Goal: Transaction & Acquisition: Purchase product/service

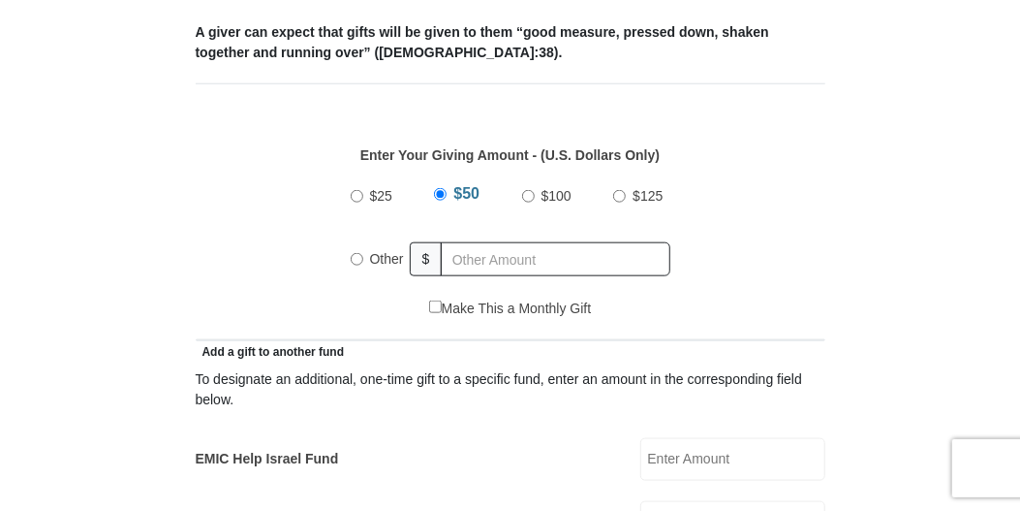
click at [355, 260] on input "Other" at bounding box center [357, 259] width 13 height 13
radio input "true"
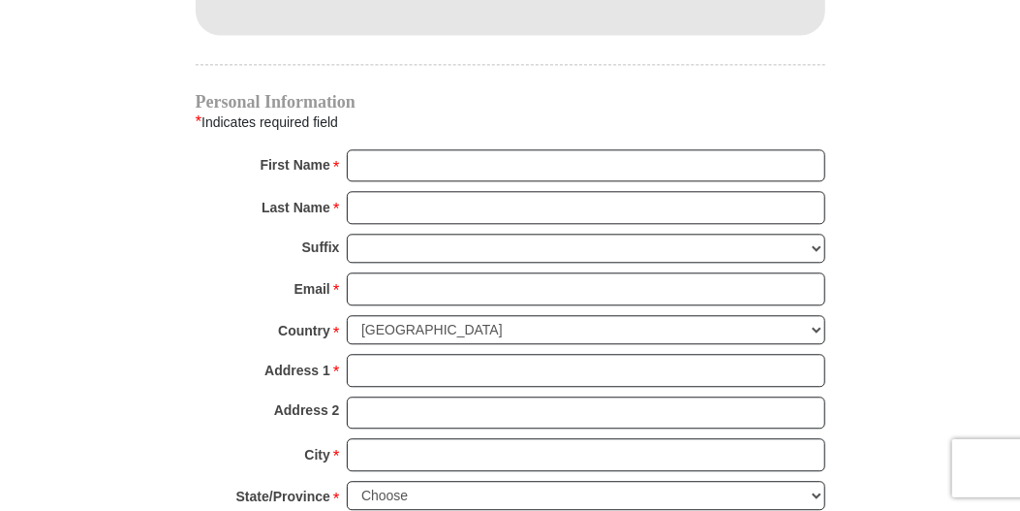
scroll to position [1873, 0]
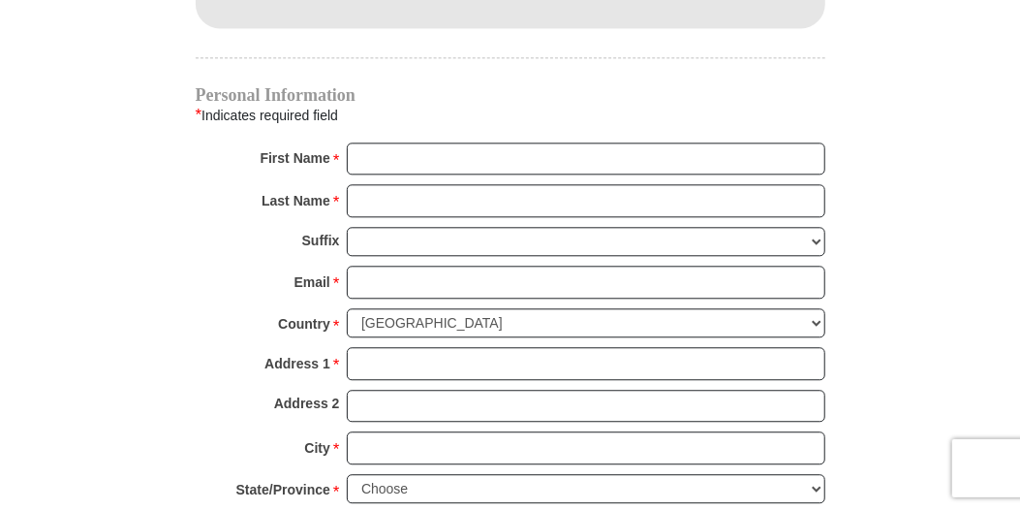
type input "40.00"
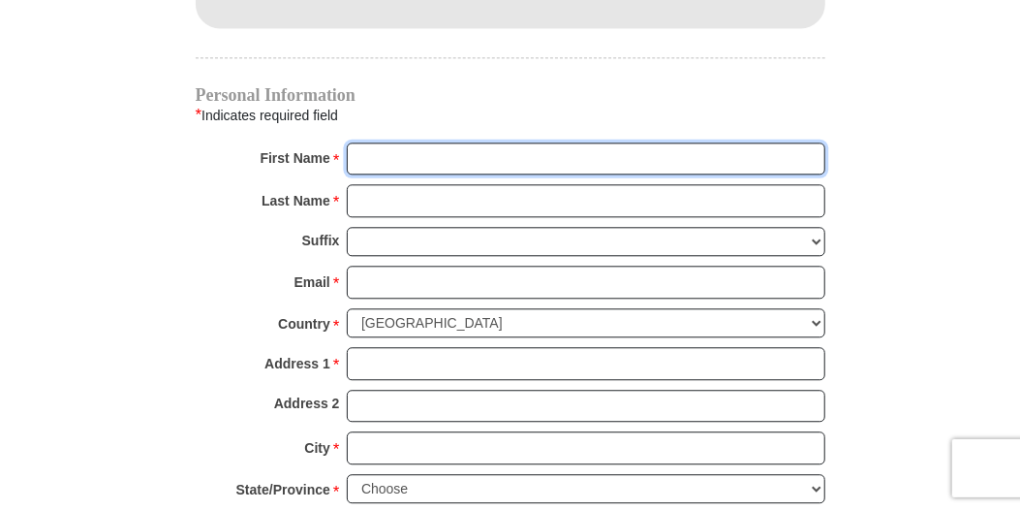
click at [380, 145] on input "First Name *" at bounding box center [586, 158] width 479 height 33
type input "Connie"
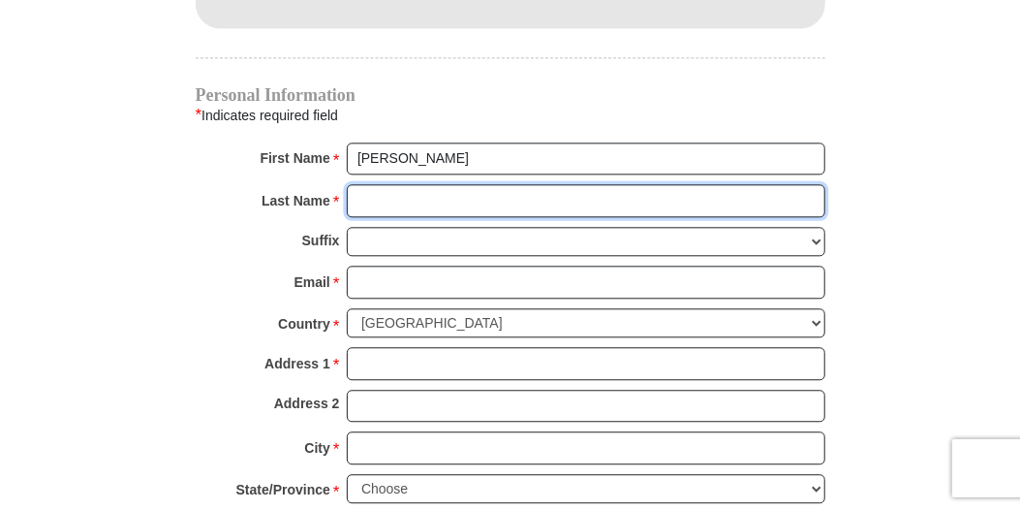
type input "Heckathorne"
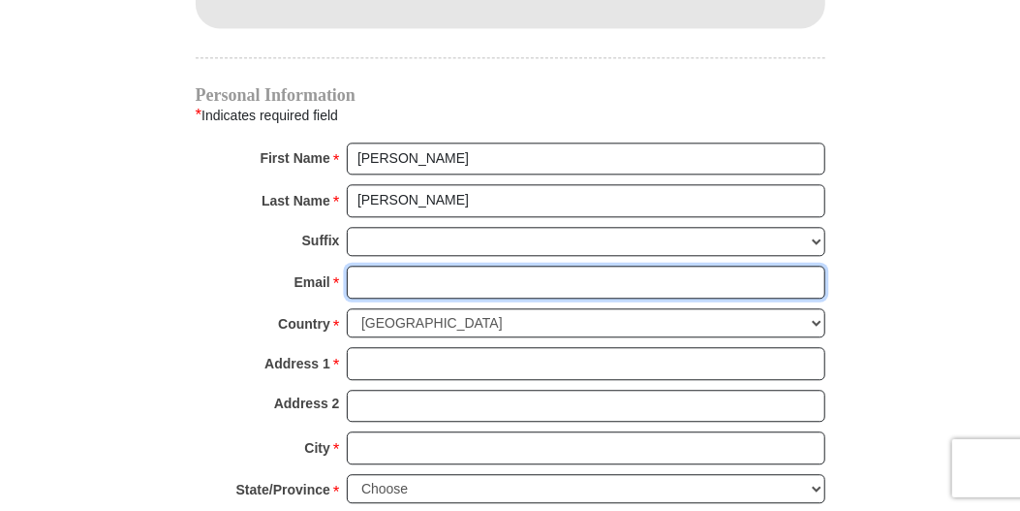
type input "dancon@beamspeed.net"
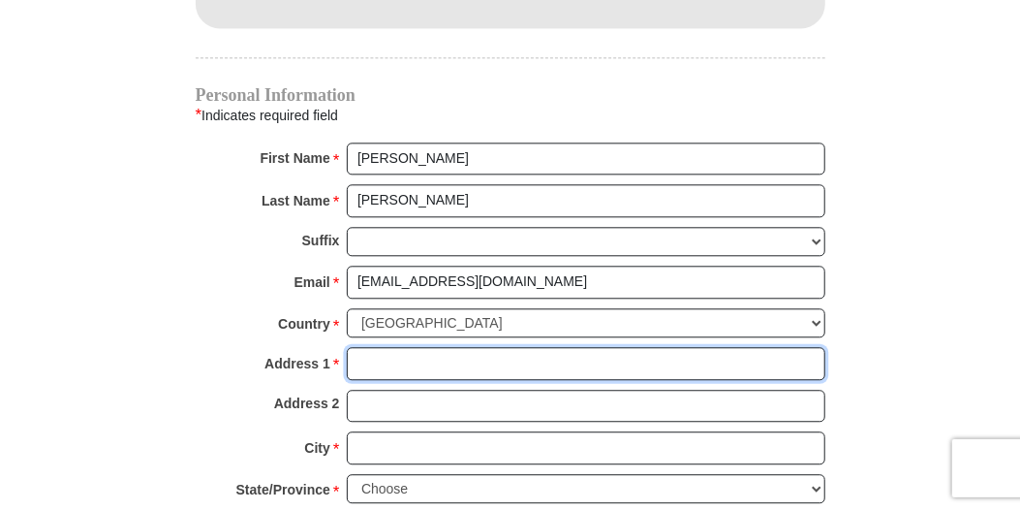
type input "1770 Silsbee Road"
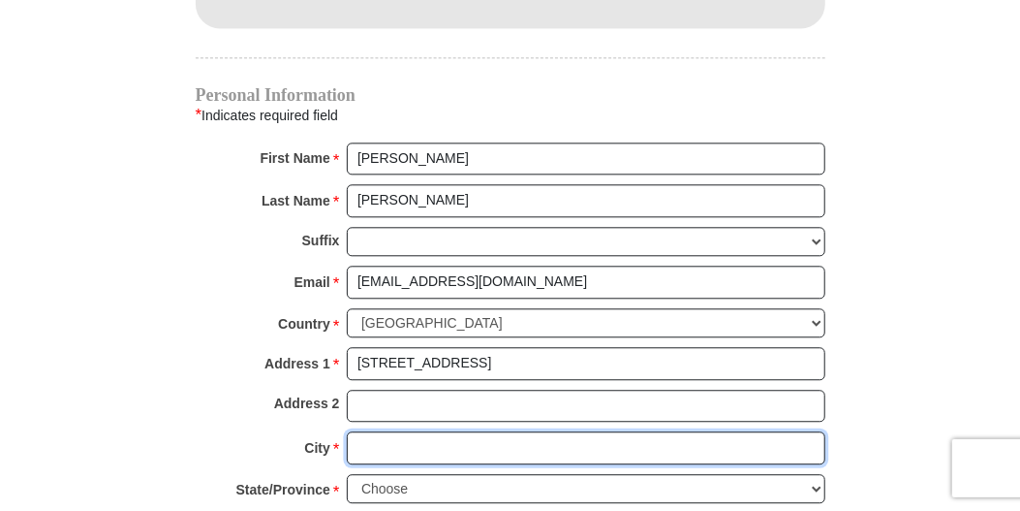
type input "El Centro, CA, 92243"
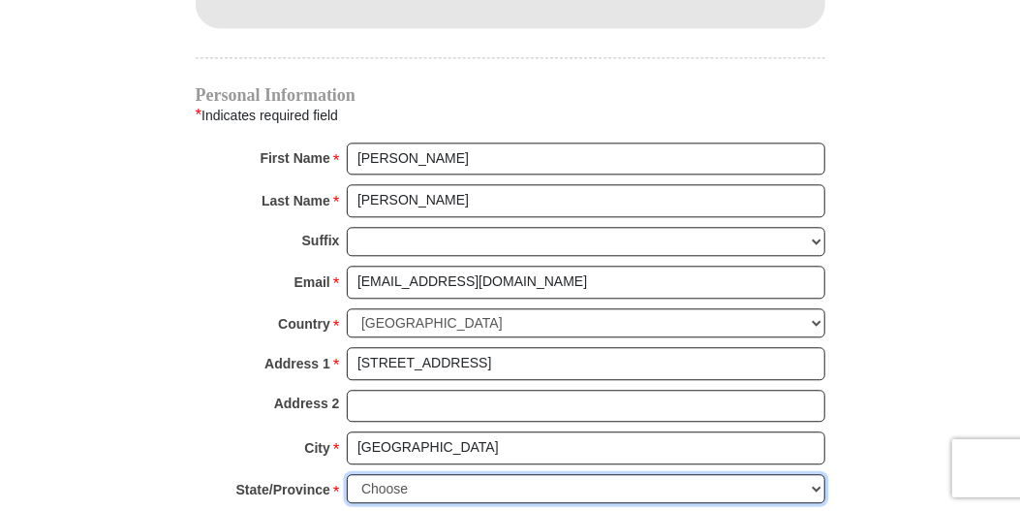
select select "CA"
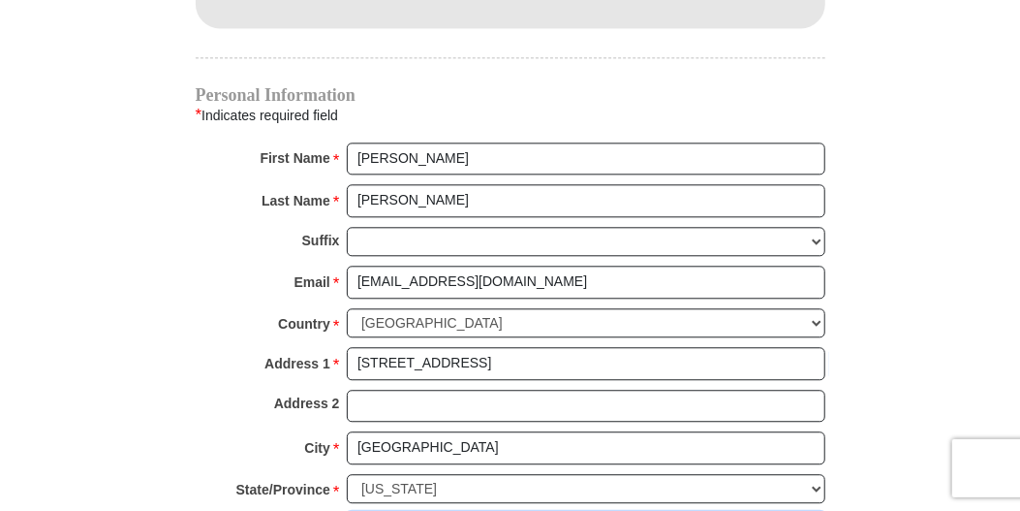
type input "92243"
type input "7603531437"
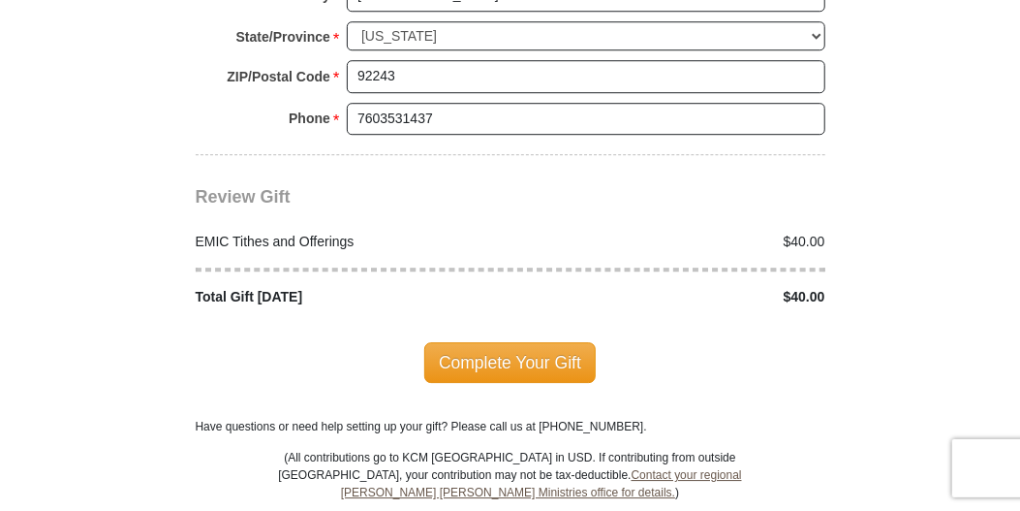
scroll to position [2454, 0]
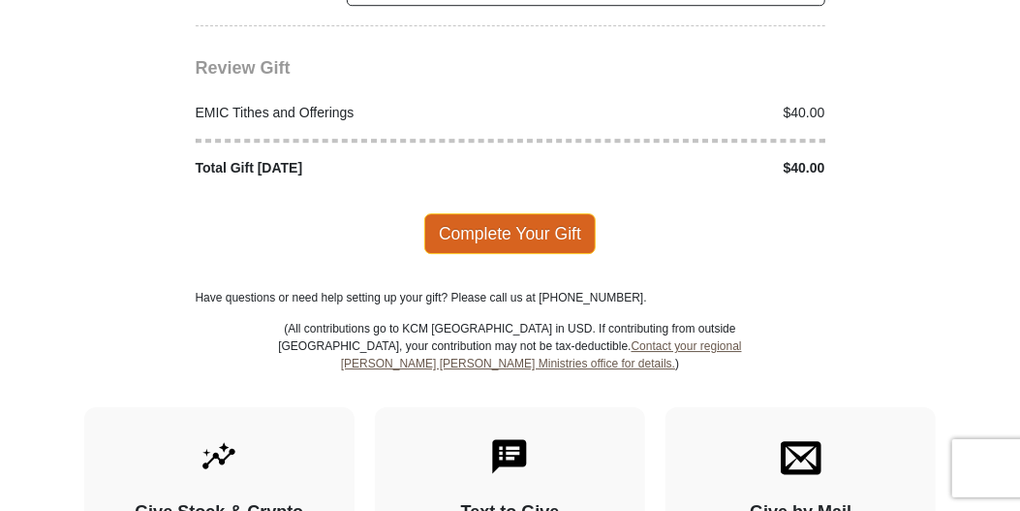
click at [515, 219] on span "Complete Your Gift" at bounding box center [510, 233] width 172 height 41
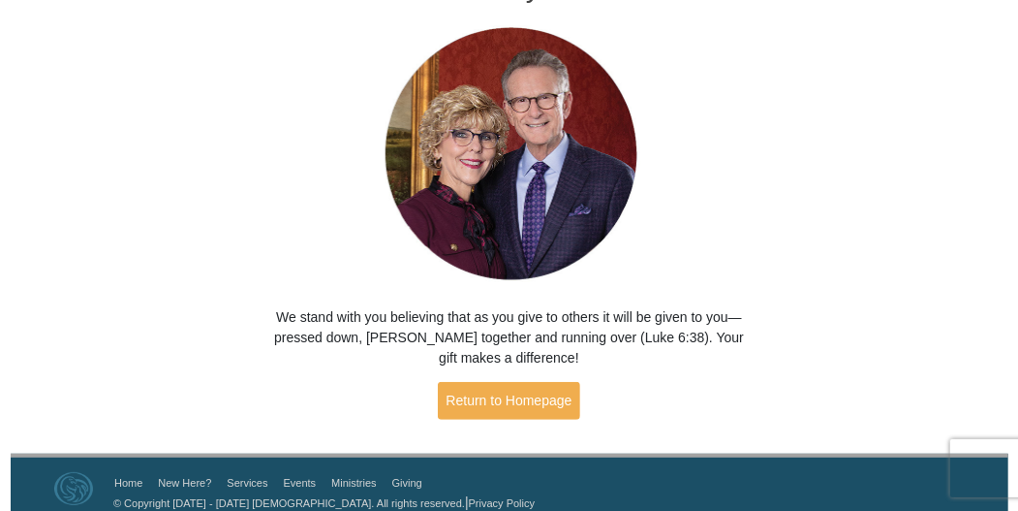
scroll to position [151, 0]
